Goal: Information Seeking & Learning: Check status

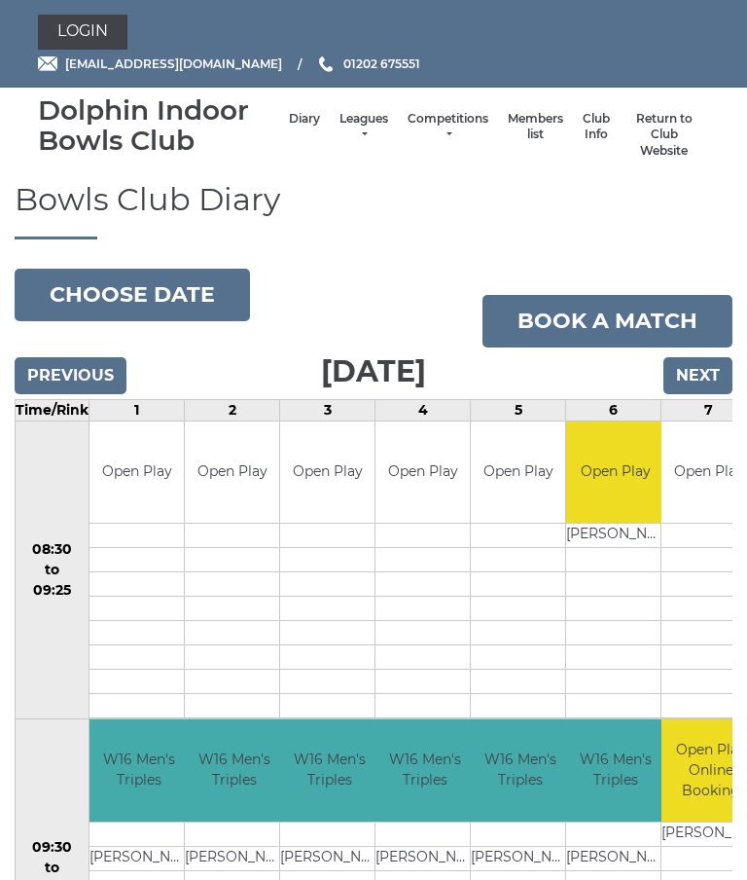
scroll to position [243, 0]
click at [354, 129] on link "Leagues" at bounding box center [364, 127] width 49 height 32
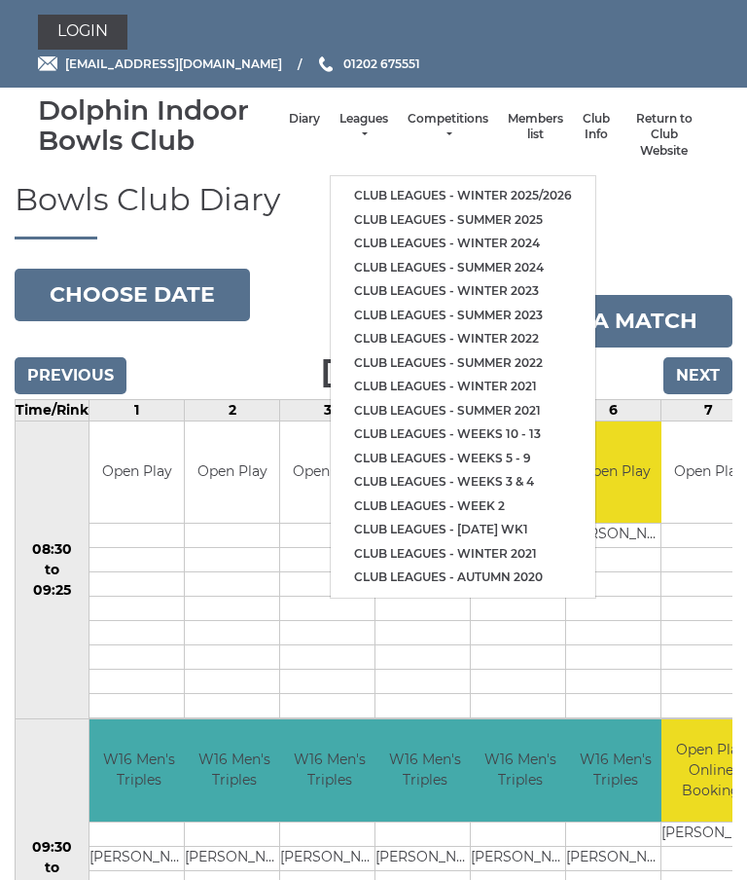
click at [487, 188] on link "Club leagues - Winter 2025/2026" at bounding box center [463, 196] width 265 height 24
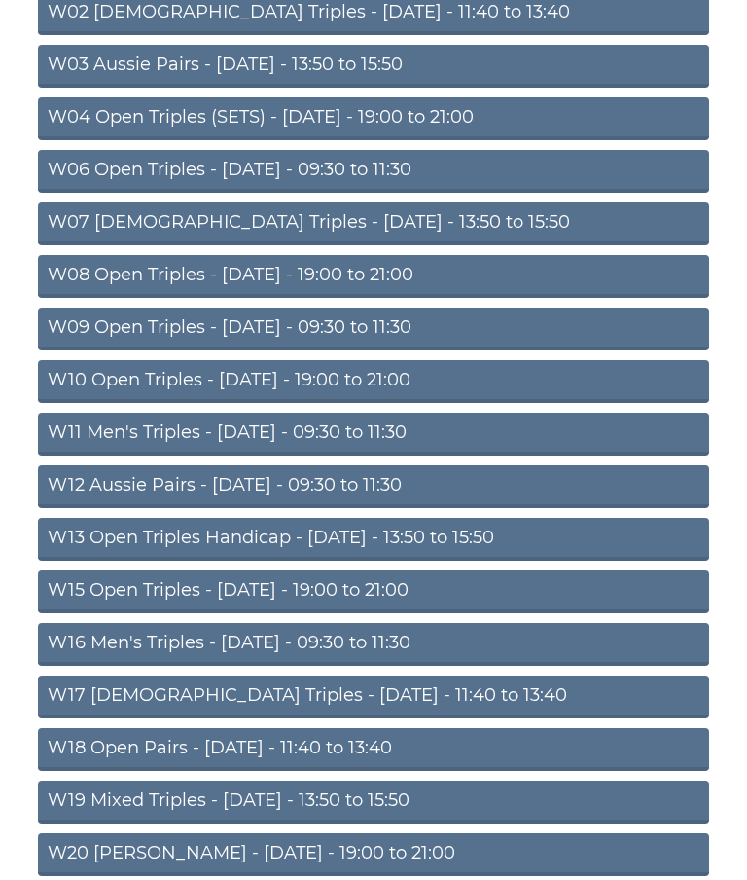
scroll to position [359, 0]
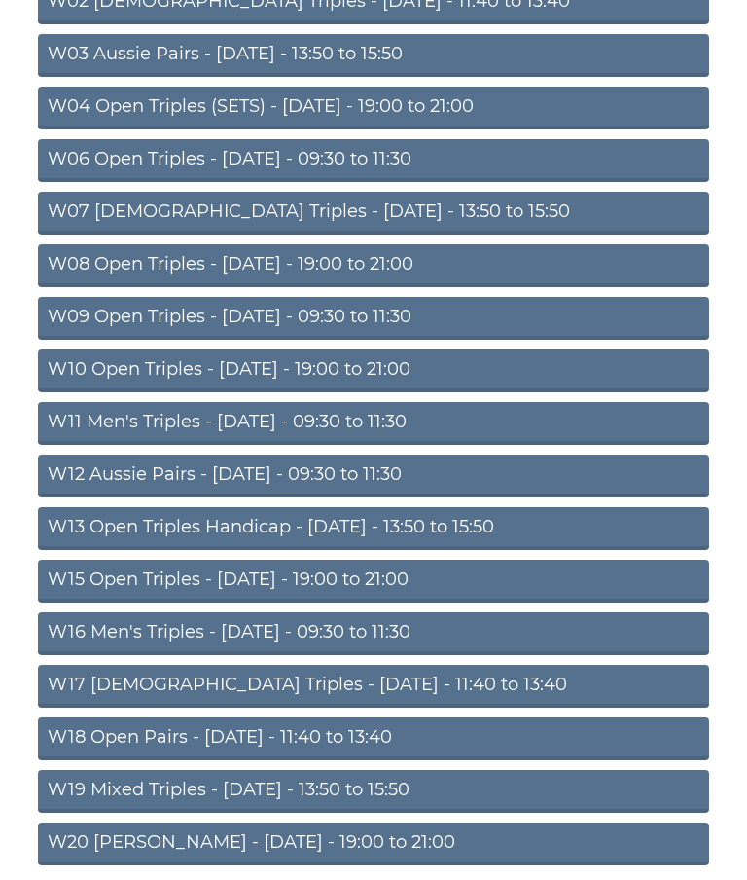
click at [313, 640] on link "W16 Men's Triples - Friday - 09:30 to 11:30" at bounding box center [373, 633] width 671 height 43
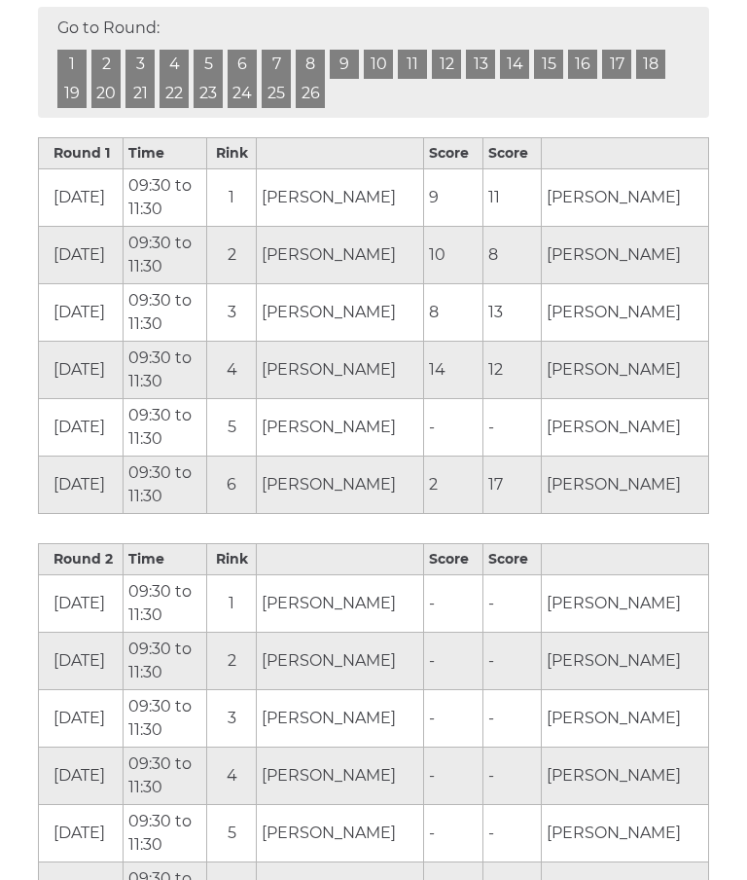
scroll to position [954, 0]
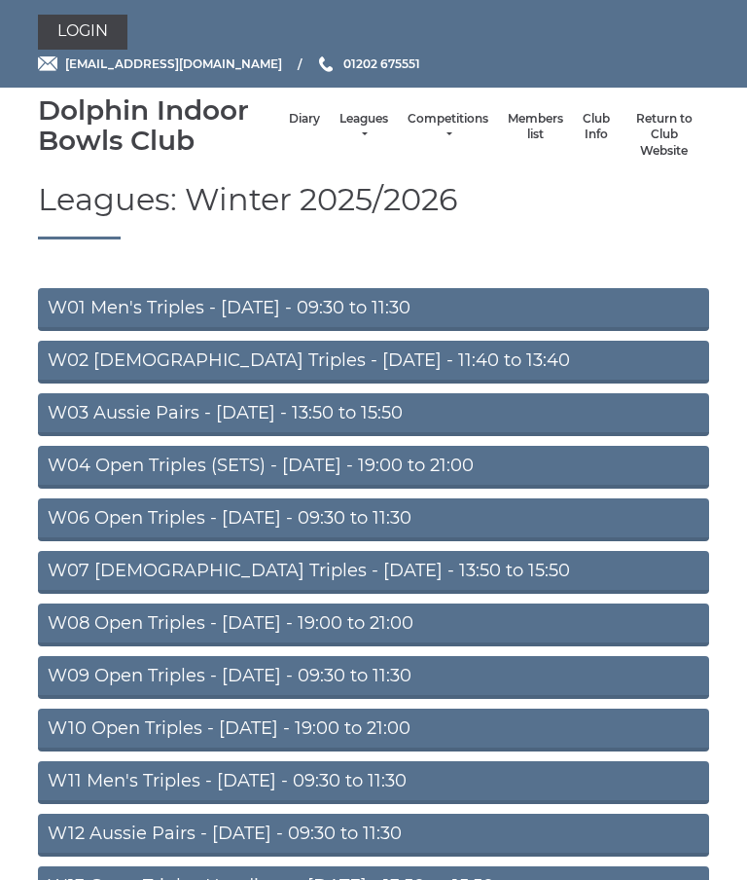
scroll to position [437, 0]
